Goal: Task Accomplishment & Management: Manage account settings

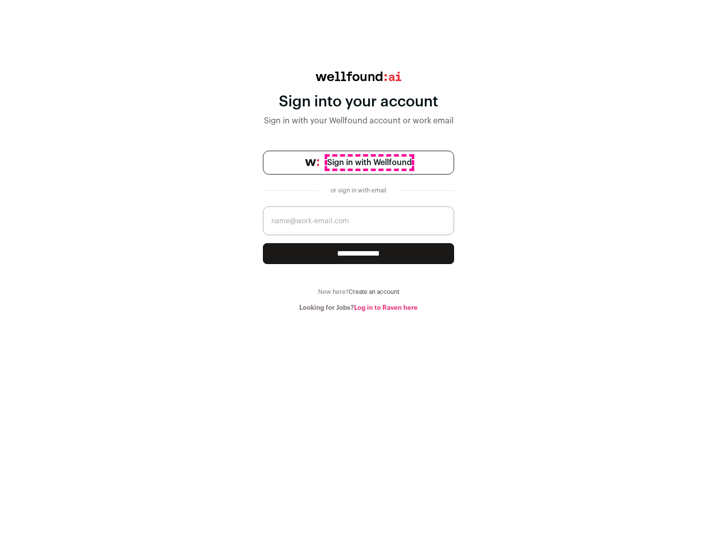
click at [369, 163] on span "Sign in with Wellfound" at bounding box center [369, 163] width 85 height 12
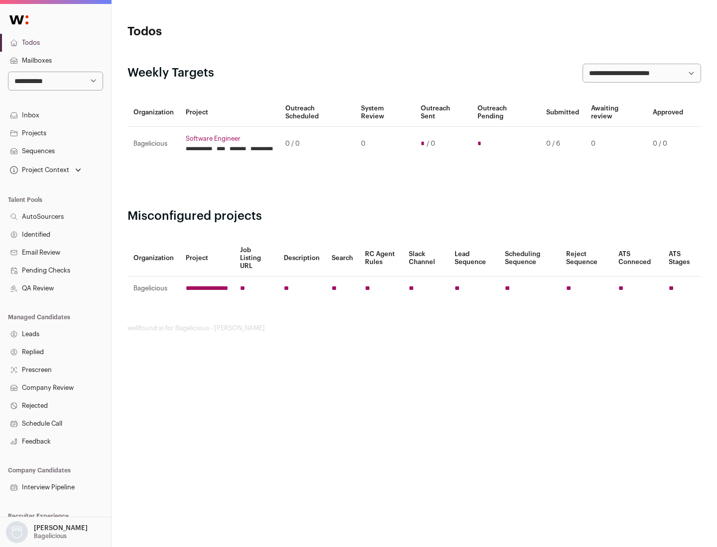
click at [55, 133] on link "Projects" at bounding box center [55, 133] width 111 height 18
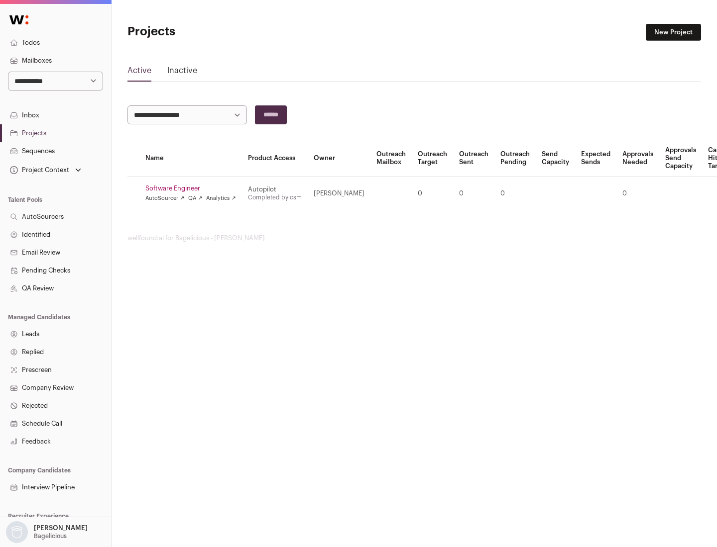
click at [194, 189] on link "Software Engineer" at bounding box center [190, 189] width 91 height 8
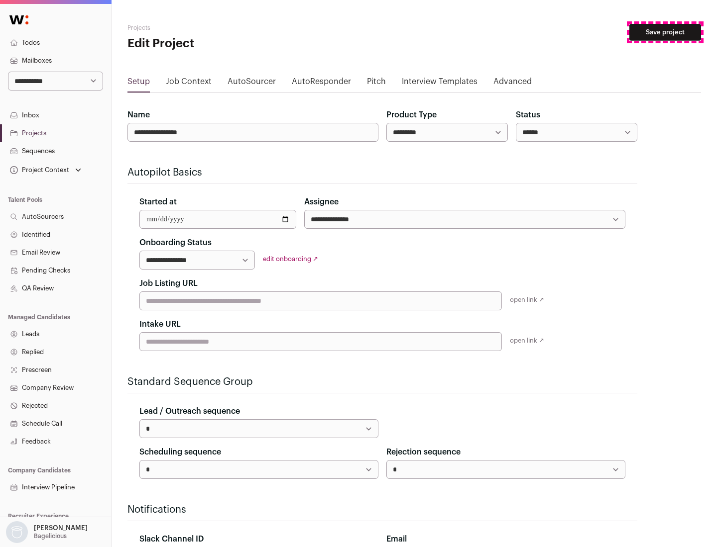
click at [665, 32] on button "Save project" at bounding box center [665, 32] width 72 height 17
